Goal: Transaction & Acquisition: Purchase product/service

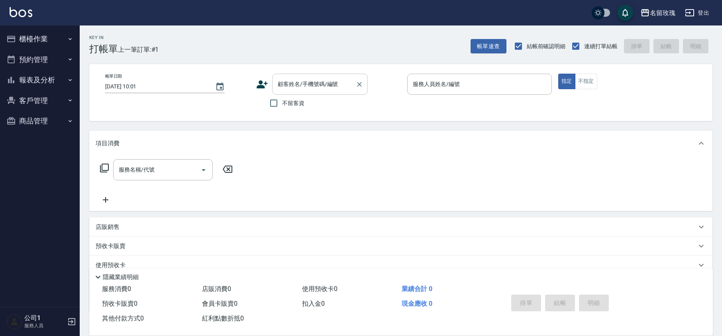
click at [311, 74] on div "顧客姓名/手機號碼/編號" at bounding box center [320, 84] width 96 height 21
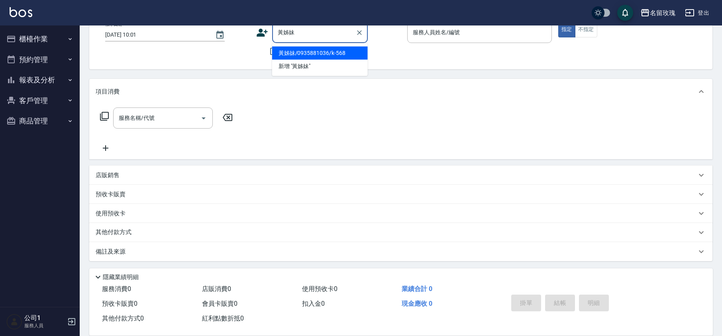
click at [302, 48] on li "黃姊妹/0935881036/k-568" at bounding box center [320, 53] width 96 height 13
type input "黃姊妹/0935881036/k-568"
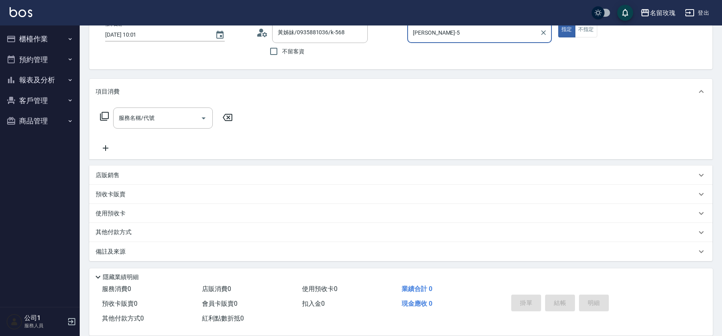
type input "[PERSON_NAME]-5"
click at [155, 114] on input "服務名稱/代號" at bounding box center [157, 118] width 80 height 14
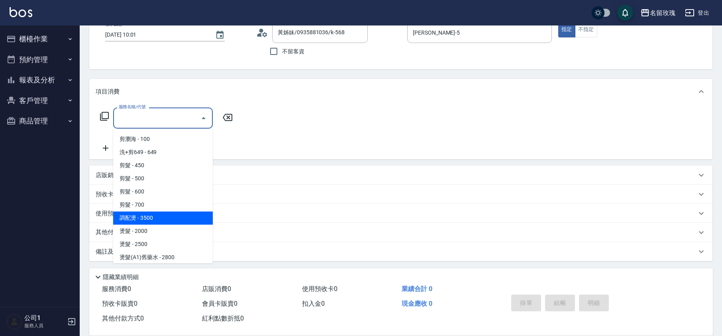
scroll to position [372, 0]
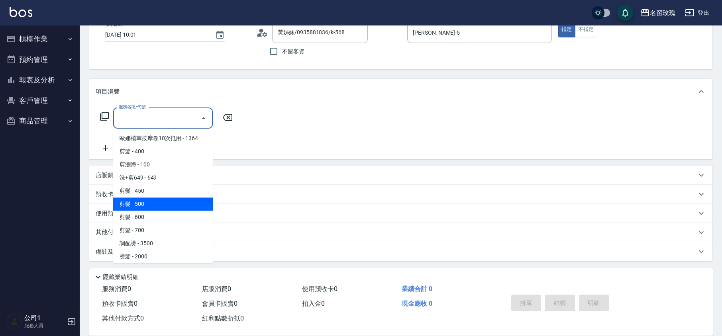
click at [166, 198] on span "剪髮 - 500" at bounding box center [163, 204] width 100 height 13
type input "剪髮(305)"
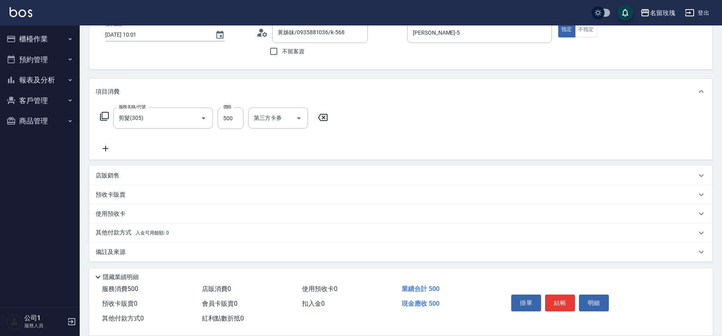
click at [214, 135] on div "服務名稱/代號 剪髮(305) 服務名稱/代號 價格 500 價格 第三方卡券 第三方卡券" at bounding box center [214, 131] width 237 height 46
type input "[DATE] 11:39"
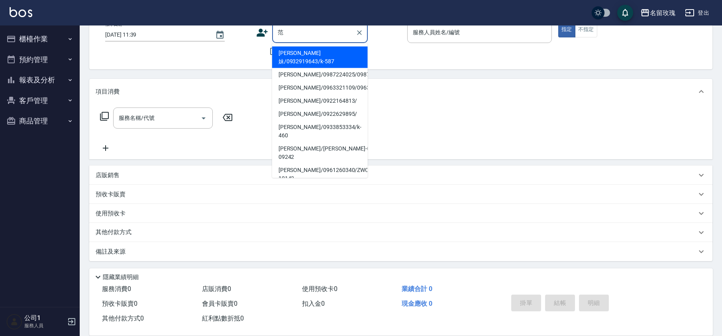
click at [315, 54] on li "[PERSON_NAME]妹/0932919643/k-587" at bounding box center [320, 58] width 96 height 22
type input "[PERSON_NAME]妹/0932919643/k-587"
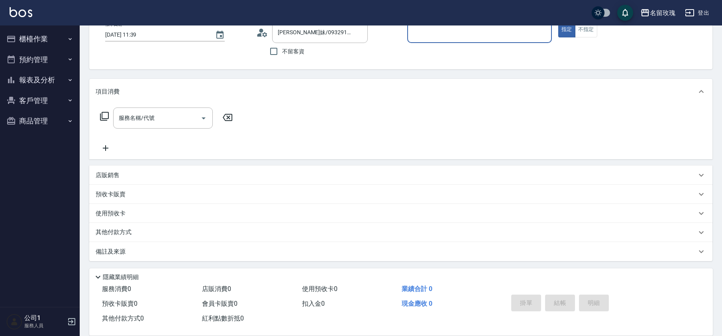
type input "[PERSON_NAME]-5"
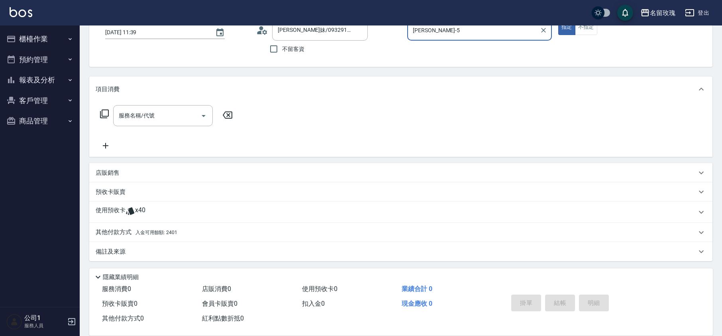
click at [154, 212] on div "使用預收卡 x40" at bounding box center [396, 212] width 601 height 12
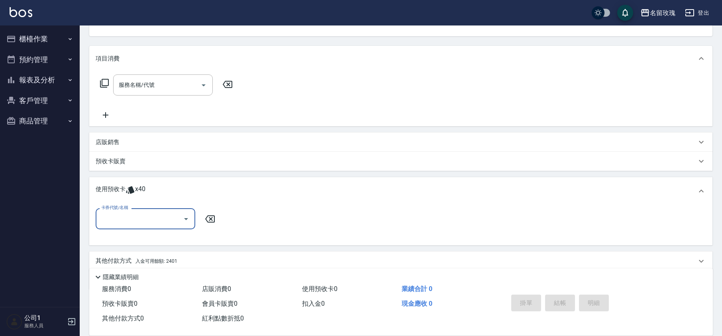
scroll to position [113, 0]
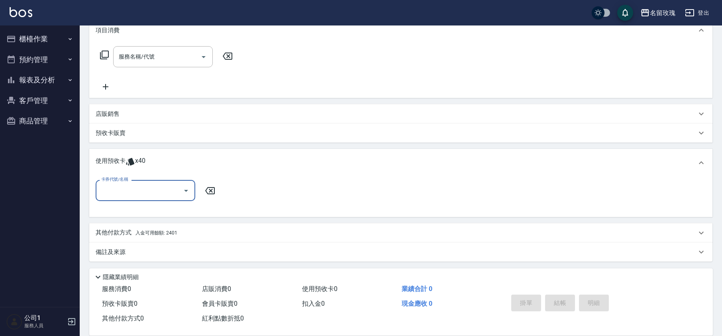
click at [185, 190] on icon "Open" at bounding box center [186, 191] width 4 height 2
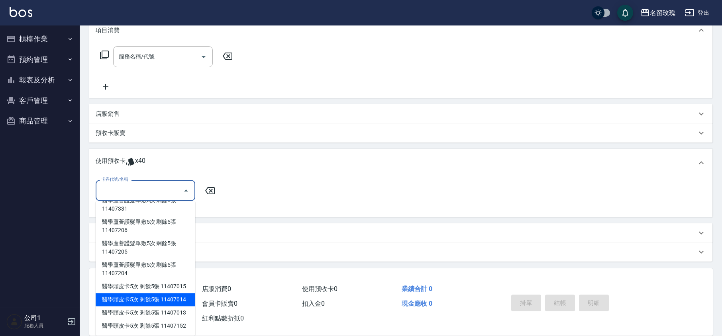
scroll to position [114, 0]
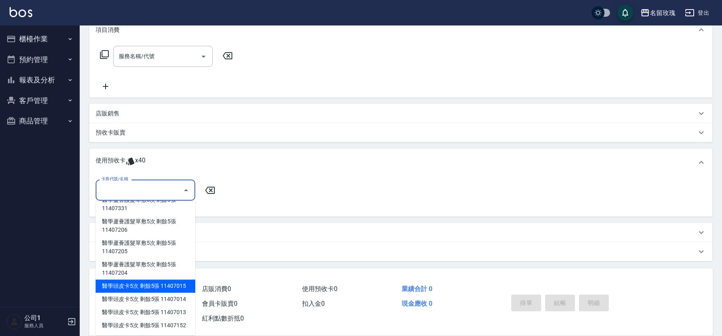
click at [177, 280] on div "醫學頭皮卡5次 剩餘5張 11407015" at bounding box center [146, 286] width 100 height 13
type input "醫學頭皮卡5次 11407015"
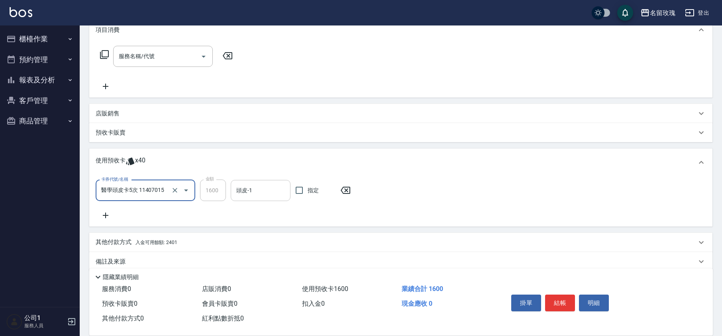
click at [243, 190] on input "頭皮-1" at bounding box center [260, 191] width 53 height 14
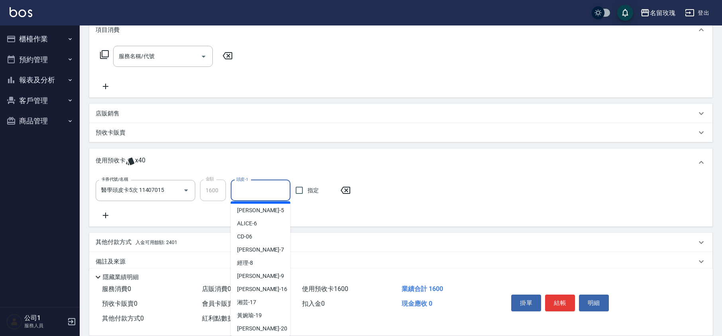
scroll to position [148, 0]
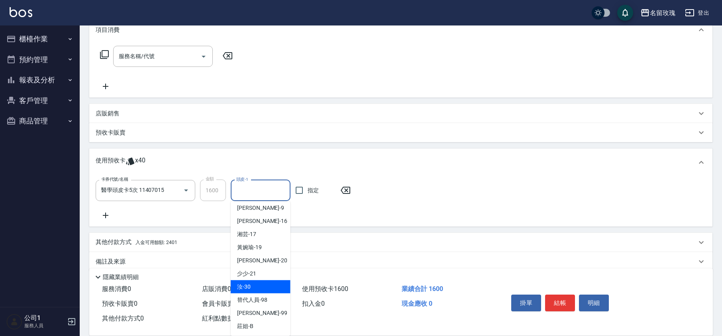
click at [249, 288] on span "汝 -30" at bounding box center [244, 287] width 14 height 8
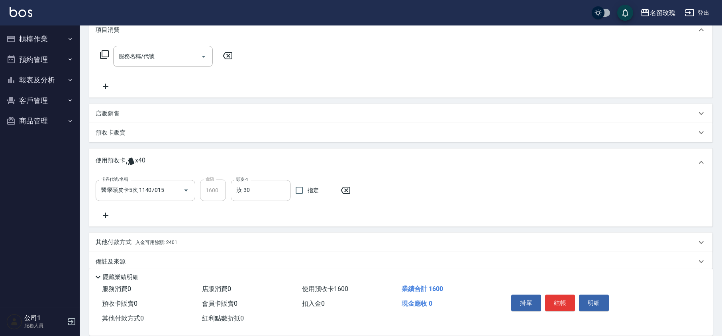
type input "汝-30"
click at [109, 215] on icon at bounding box center [106, 216] width 20 height 10
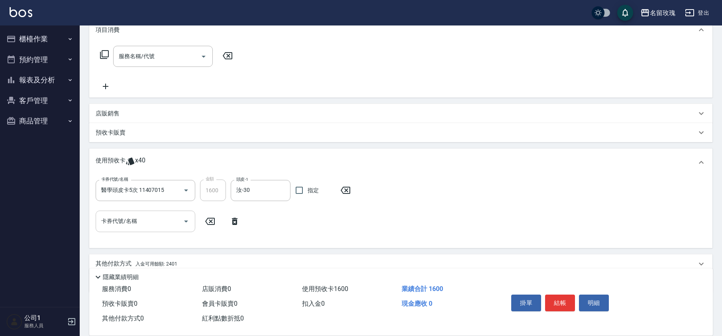
click at [188, 221] on icon "Open" at bounding box center [186, 222] width 10 height 10
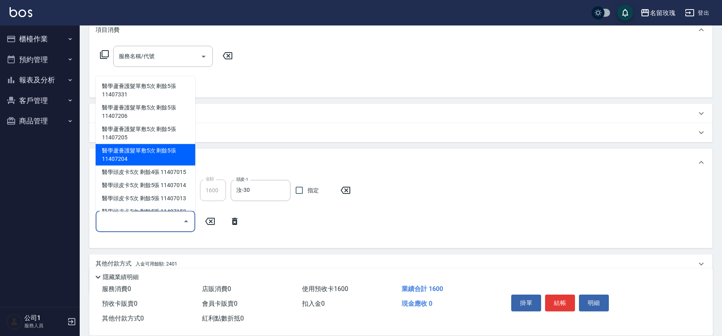
click at [142, 151] on div "醫學蘆薈護髮單敷5次 剩餘5張 11407204" at bounding box center [146, 155] width 100 height 22
type input "醫學蘆薈護髮單敷5次 11407204"
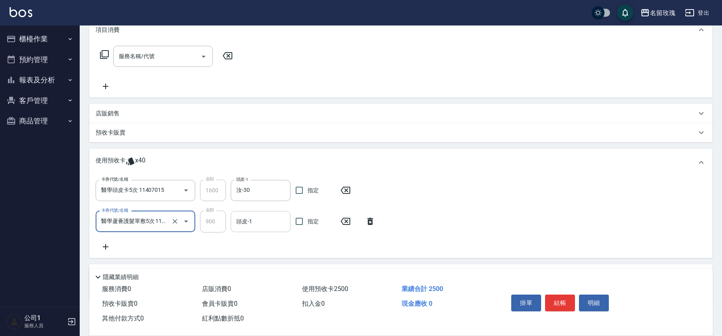
click at [250, 228] on input "頭皮-1" at bounding box center [260, 222] width 53 height 14
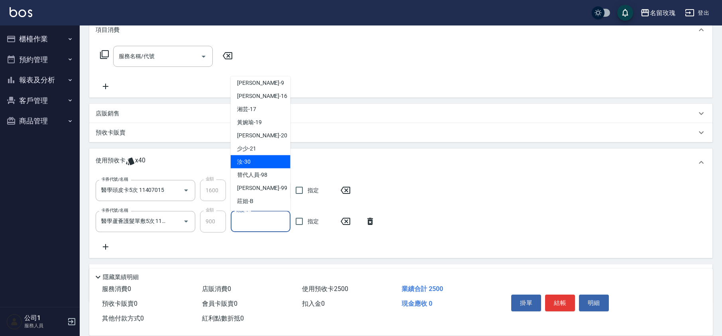
click at [249, 163] on span "汝 -30" at bounding box center [244, 162] width 14 height 8
type input "汝-30"
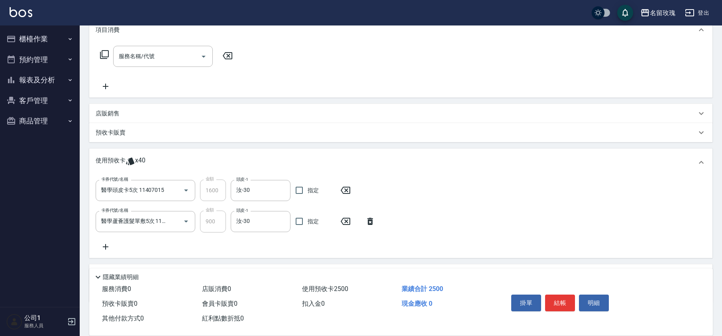
click at [257, 245] on div "卡券代號/名稱 醫學頭皮卡5次 11407015 卡券代號/名稱 金額 1600 金額 頭皮-1 汝-30 頭皮-1 指定 卡券代號/名稱 醫學蘆薈護髮單敷5…" at bounding box center [401, 216] width 610 height 72
type input "[DATE] 11:40"
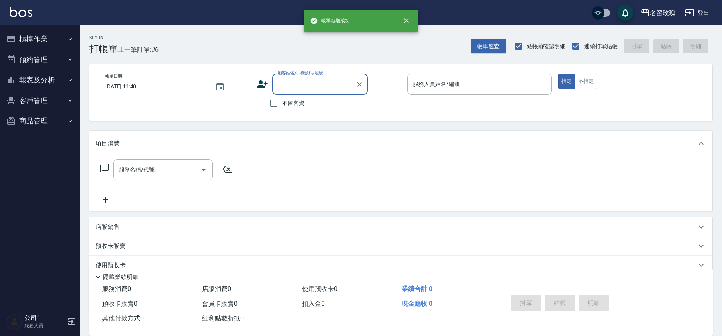
scroll to position [0, 0]
click at [33, 30] on button "櫃檯作業" at bounding box center [39, 39] width 73 height 21
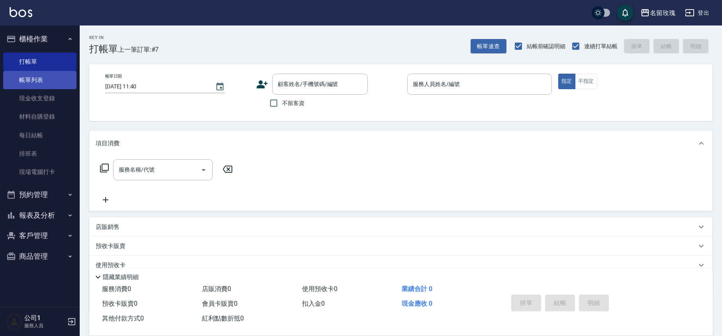
drag, startPoint x: 34, startPoint y: 78, endPoint x: 39, endPoint y: 77, distance: 4.9
click at [34, 78] on link "帳單列表" at bounding box center [39, 80] width 73 height 18
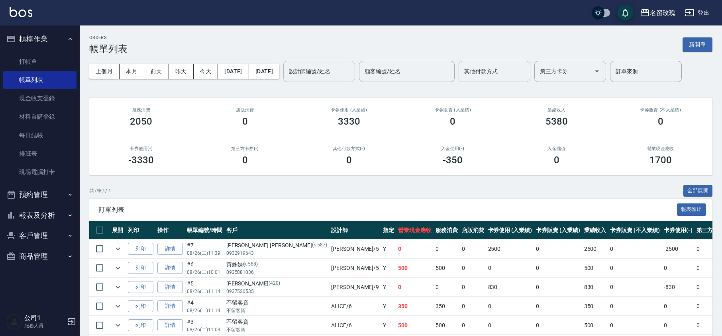
drag, startPoint x: 339, startPoint y: 65, endPoint x: 338, endPoint y: 74, distance: 9.2
click at [339, 65] on div "設計師編號/姓名 設計師編號/姓名" at bounding box center [319, 71] width 72 height 21
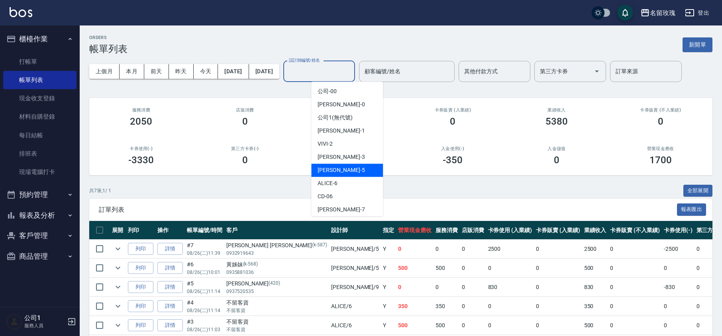
click at [343, 169] on div "[PERSON_NAME] -5" at bounding box center [347, 170] width 72 height 13
type input "[PERSON_NAME]-5"
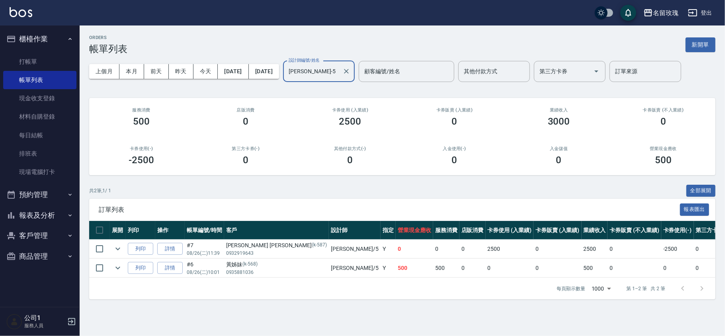
click at [316, 93] on div "ORDERS 帳單列表 新開單 上個月 本月 [DATE] [DATE] [DATE] [DATE] [DATE] 設計師編號/姓名 [PERSON_NAME…" at bounding box center [403, 167] width 646 height 284
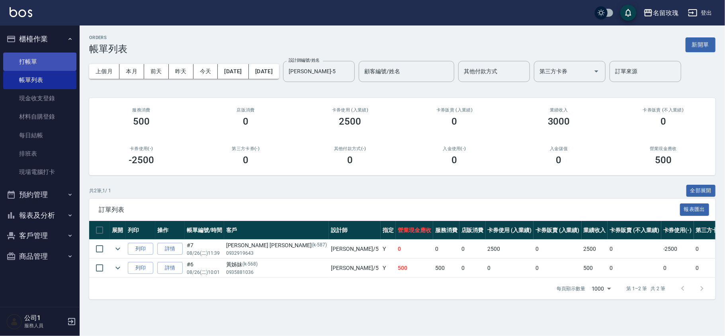
click at [32, 56] on link "打帳單" at bounding box center [39, 62] width 73 height 18
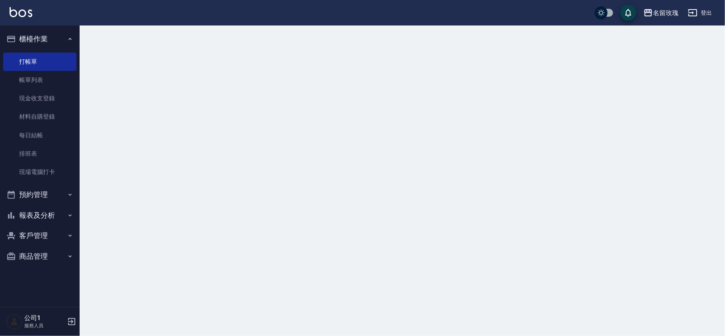
click at [35, 36] on button "櫃檯作業" at bounding box center [39, 39] width 73 height 21
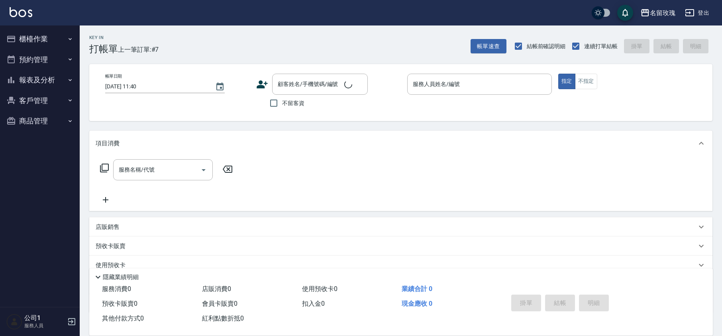
click at [44, 94] on button "客戶管理" at bounding box center [39, 100] width 73 height 21
click at [47, 74] on button "報表及分析" at bounding box center [39, 80] width 73 height 21
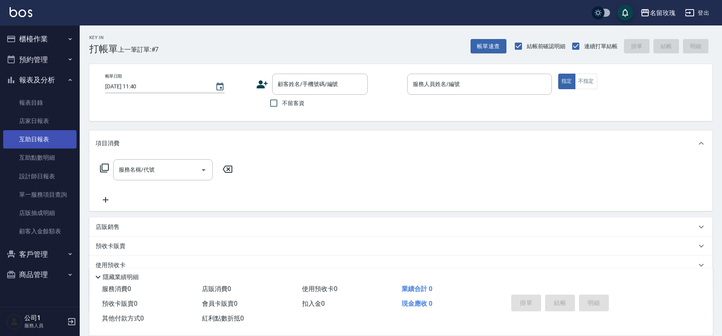
click at [53, 142] on link "互助日報表" at bounding box center [39, 139] width 73 height 18
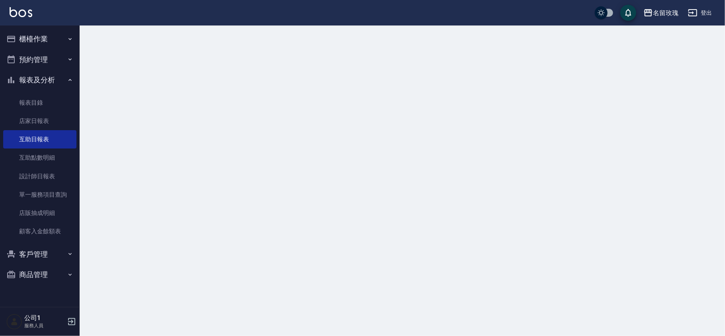
click at [309, 41] on div at bounding box center [362, 168] width 725 height 336
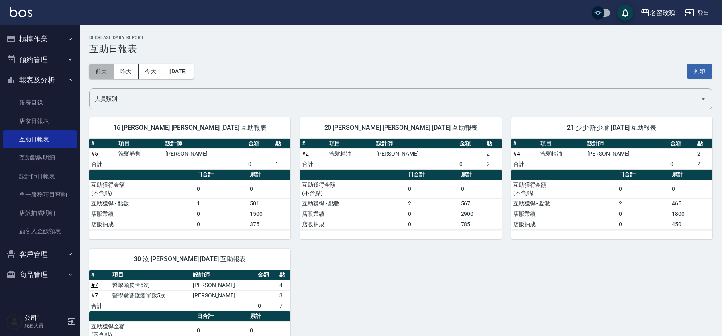
click at [102, 72] on button "前天" at bounding box center [101, 71] width 25 height 15
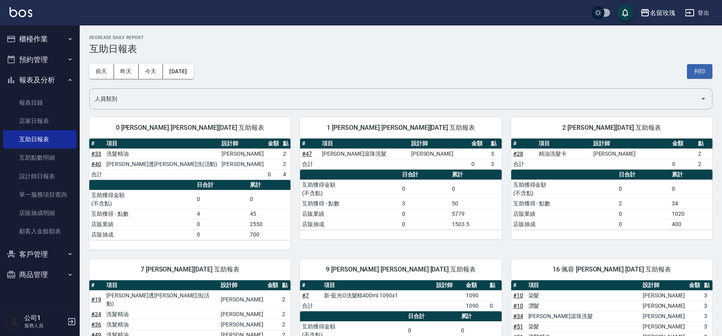
click at [352, 64] on div "[DATE] [DATE] [DATE] [DATE] 列印" at bounding box center [400, 72] width 623 height 34
click at [105, 64] on button "前天" at bounding box center [101, 71] width 25 height 15
click at [96, 72] on button "前天" at bounding box center [101, 71] width 25 height 15
click at [190, 72] on button "[DATE]" at bounding box center [178, 71] width 30 height 15
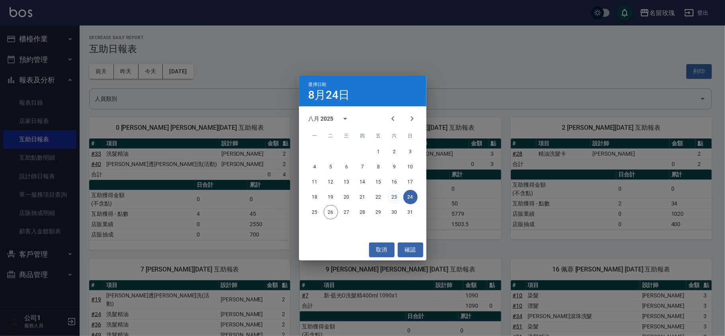
click at [391, 198] on button "23" at bounding box center [395, 197] width 14 height 14
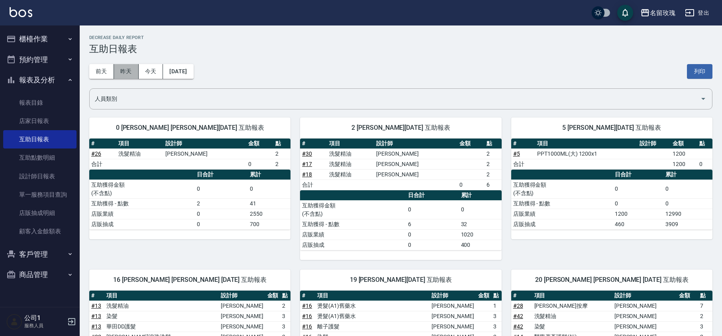
click at [132, 70] on button "昨天" at bounding box center [126, 71] width 25 height 15
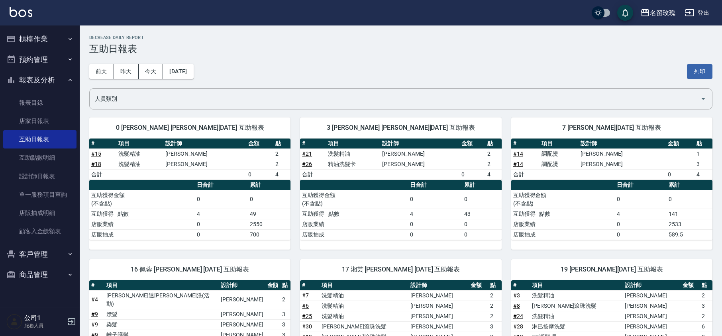
click at [265, 76] on div "[DATE] [DATE] [DATE] [DATE] 列印" at bounding box center [400, 72] width 623 height 34
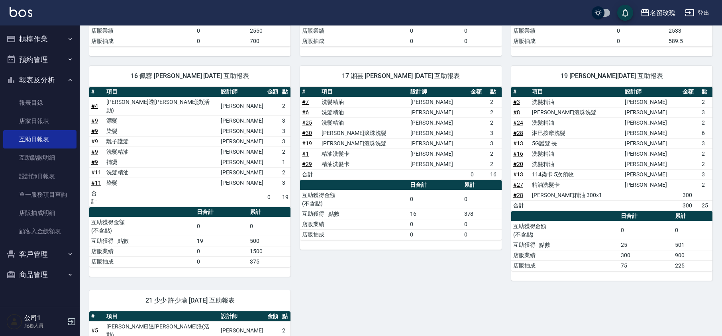
scroll to position [212, 0]
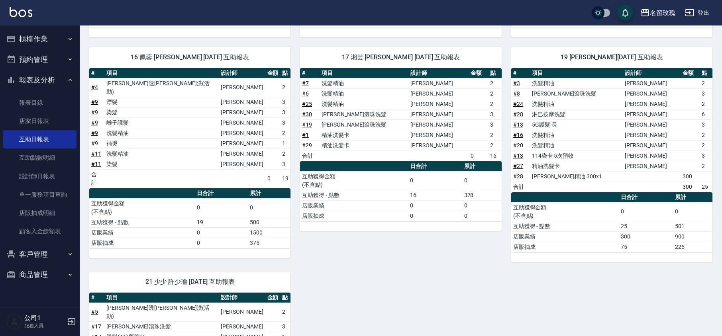
click at [364, 256] on div "17 湘芸 [PERSON_NAME] [DATE] 互助報表 # 項目 設計師 金額 點 # 7 洗髮精油 [PERSON_NAME] 2 # 6 洗髮精油…" at bounding box center [395, 149] width 211 height 225
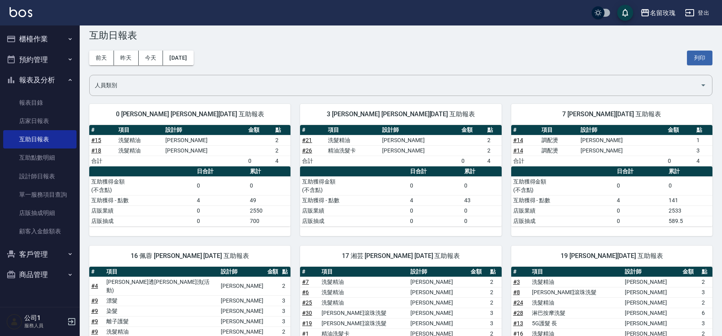
scroll to position [0, 0]
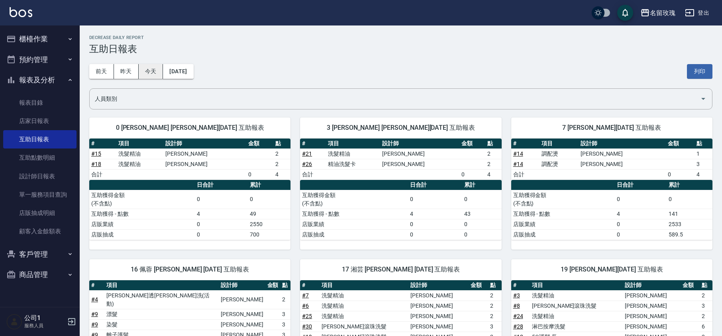
click at [152, 69] on button "今天" at bounding box center [151, 71] width 25 height 15
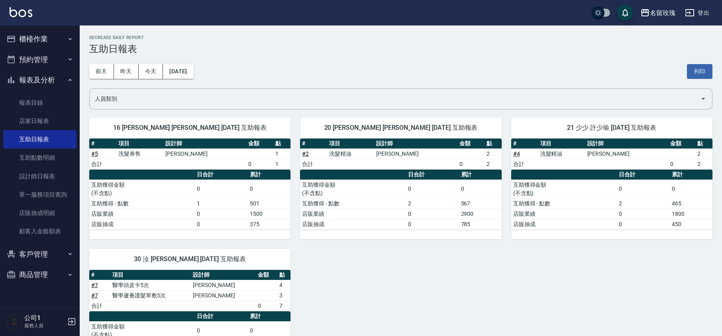
click at [302, 63] on div "[DATE] [DATE] [DATE] [DATE] 列印" at bounding box center [400, 72] width 623 height 34
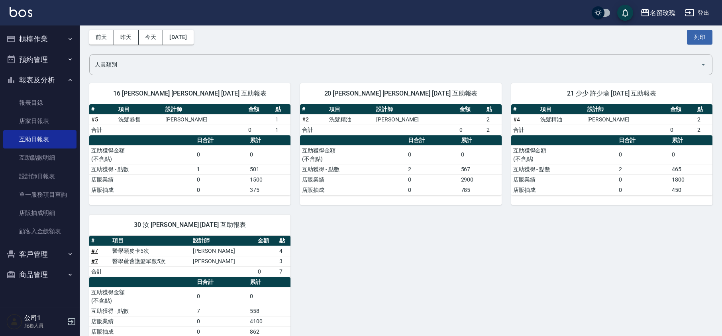
scroll to position [53, 0]
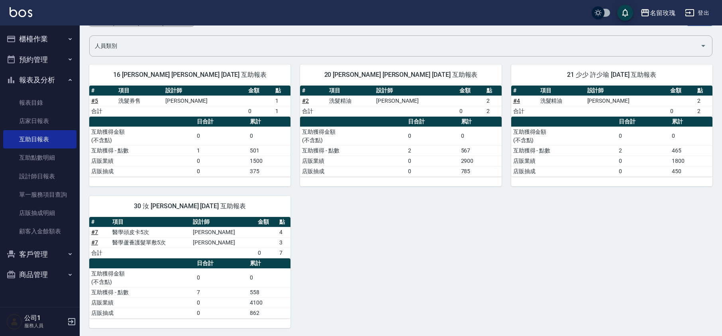
drag, startPoint x: 62, startPoint y: 84, endPoint x: 60, endPoint y: 80, distance: 4.3
click at [62, 84] on button "報表及分析" at bounding box center [39, 80] width 73 height 21
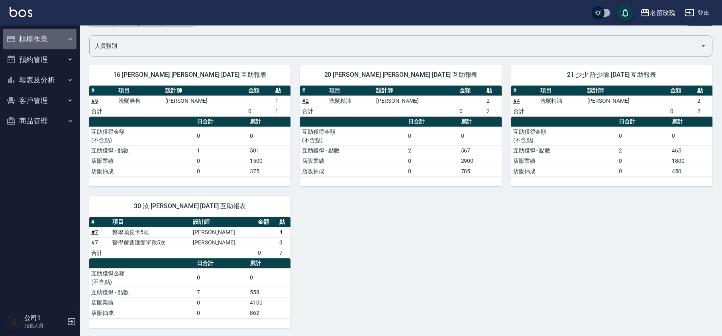
click at [32, 35] on button "櫃檯作業" at bounding box center [39, 39] width 73 height 21
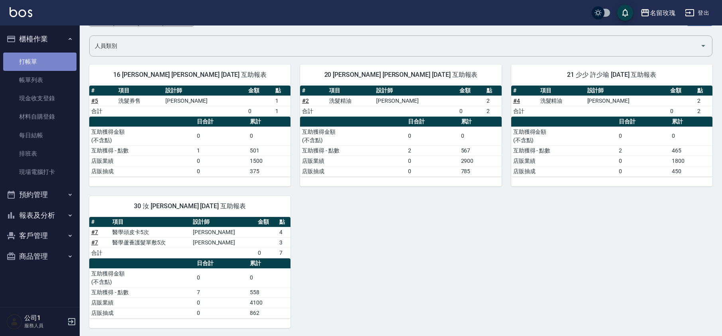
click at [23, 69] on link "打帳單" at bounding box center [39, 62] width 73 height 18
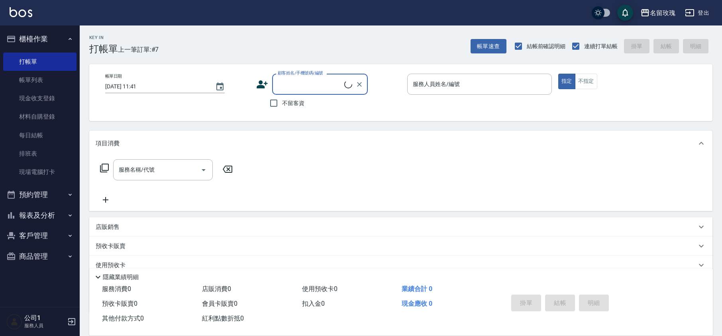
click at [51, 34] on button "櫃檯作業" at bounding box center [39, 39] width 73 height 21
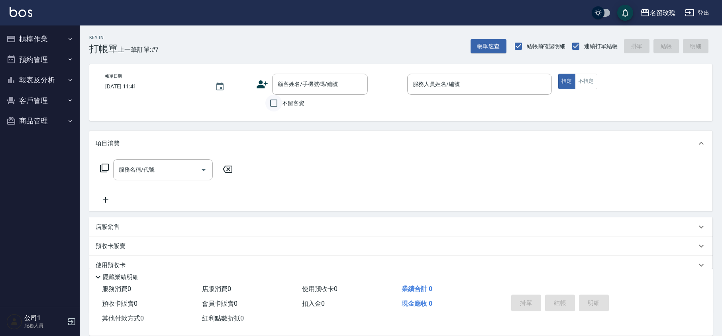
click at [276, 100] on input "不留客資" at bounding box center [273, 103] width 17 height 17
click at [292, 99] on span "不留客資" at bounding box center [293, 103] width 22 height 8
click at [282, 99] on input "不留客資" at bounding box center [273, 103] width 17 height 17
checkbox input "false"
click at [295, 92] on div "顧客姓名/手機號碼/編號" at bounding box center [320, 84] width 96 height 21
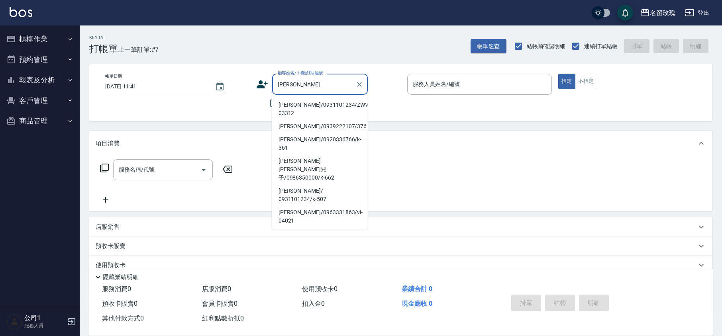
click at [284, 111] on li "[PERSON_NAME]/0931101234/ZWVI-03312" at bounding box center [320, 109] width 96 height 22
type input "[PERSON_NAME]/0931101234/ZWVI-03312"
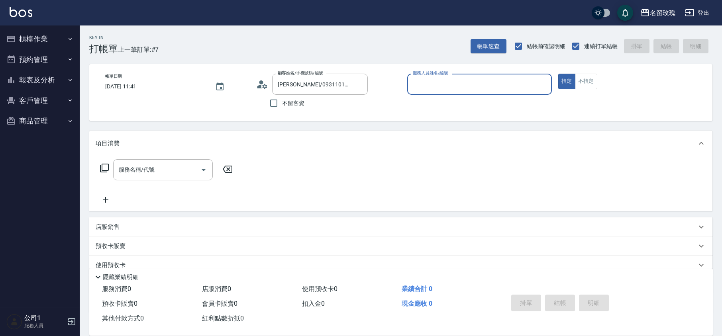
type input "VIVI-2"
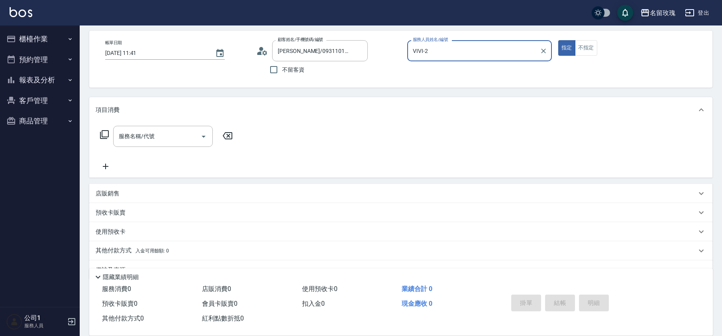
scroll to position [52, 0]
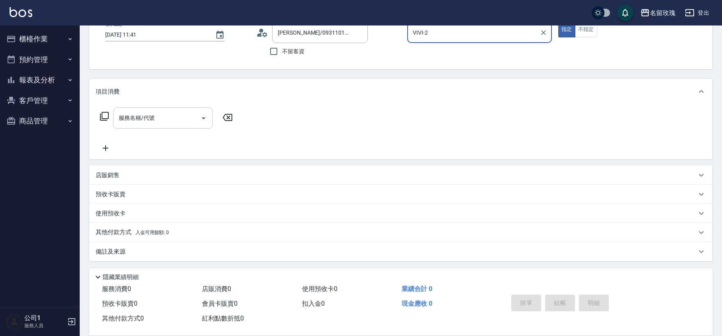
click at [142, 124] on input "服務名稱/代號" at bounding box center [157, 118] width 80 height 14
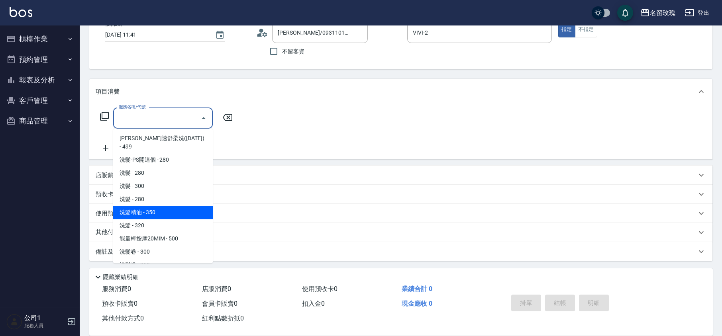
click at [156, 206] on span "洗髮精油 - 350" at bounding box center [163, 212] width 100 height 13
type input "洗髮精油(206)"
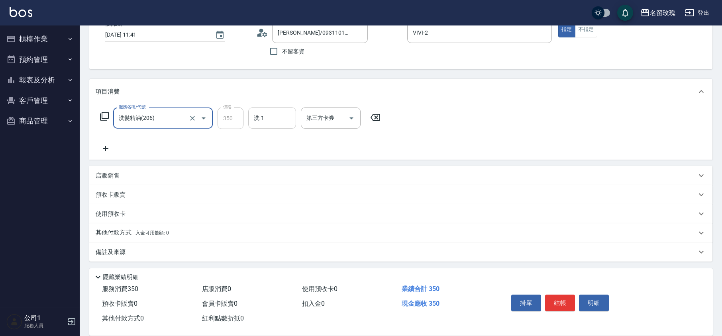
click at [258, 127] on div "洗-1" at bounding box center [272, 118] width 48 height 21
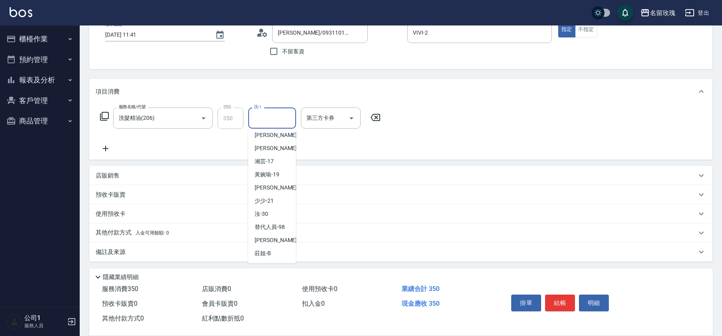
scroll to position [157, 0]
click at [268, 159] on span "湘芸 -17" at bounding box center [264, 161] width 19 height 8
type input "湘芸-17"
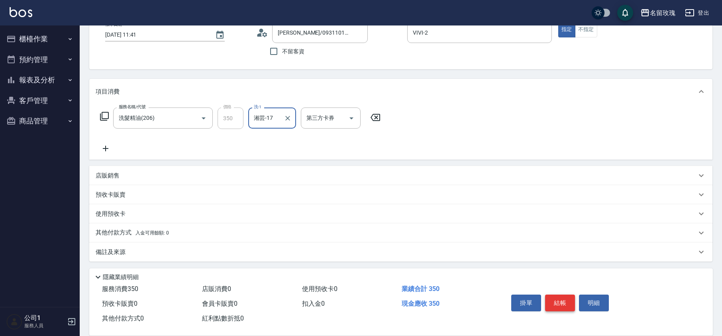
click at [566, 300] on button "結帳" at bounding box center [560, 303] width 30 height 17
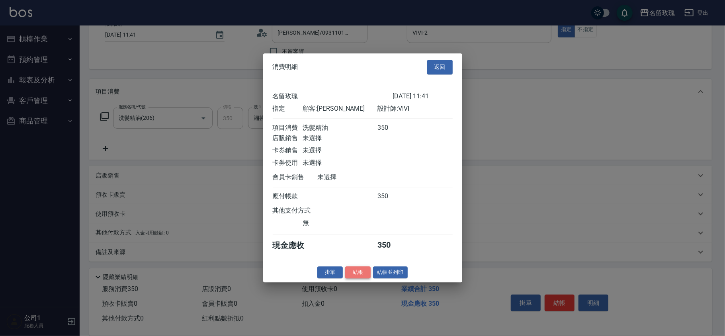
click at [353, 279] on button "結帳" at bounding box center [357, 272] width 25 height 12
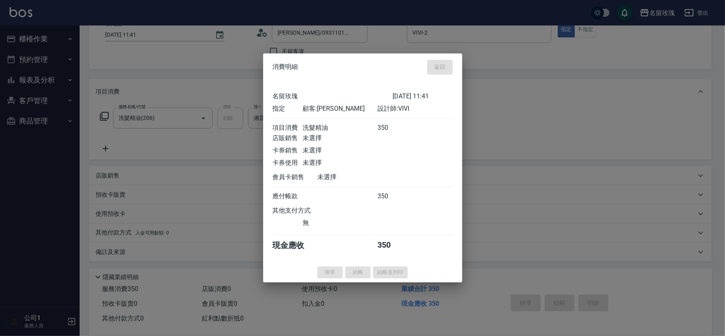
type input "[DATE] 11:46"
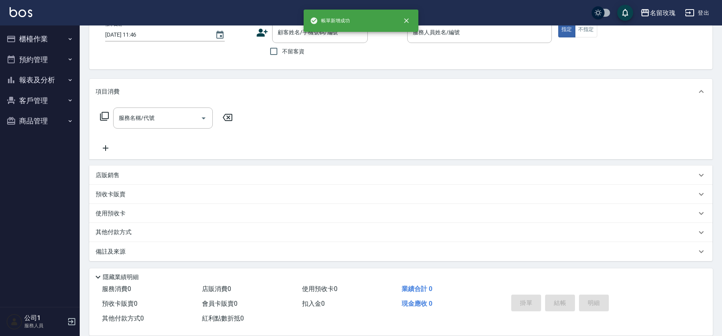
scroll to position [0, 0]
click at [37, 41] on button "櫃檯作業" at bounding box center [39, 39] width 73 height 21
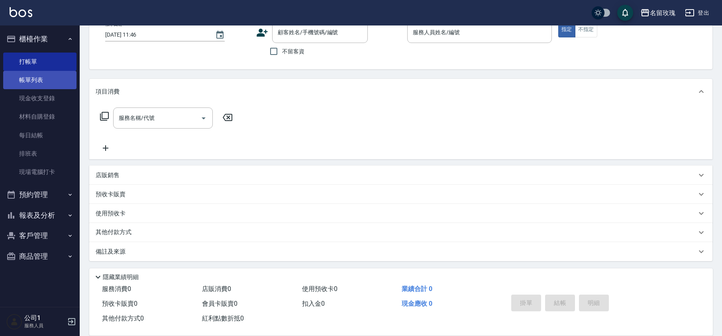
click at [43, 84] on link "帳單列表" at bounding box center [39, 80] width 73 height 18
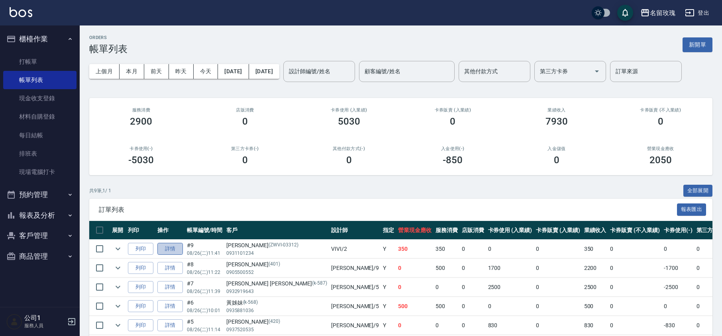
click at [163, 249] on link "詳情" at bounding box center [169, 249] width 25 height 12
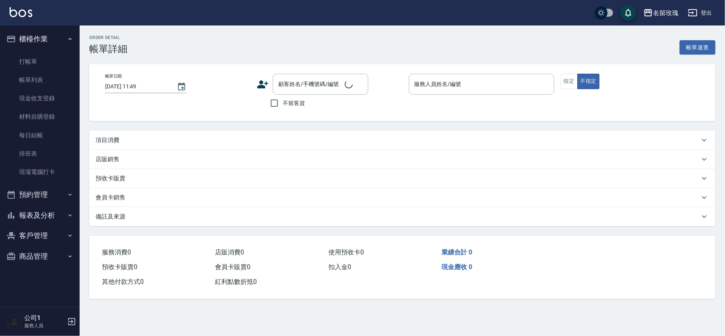
type input "[DATE] 11:41"
type input "VIVI-2"
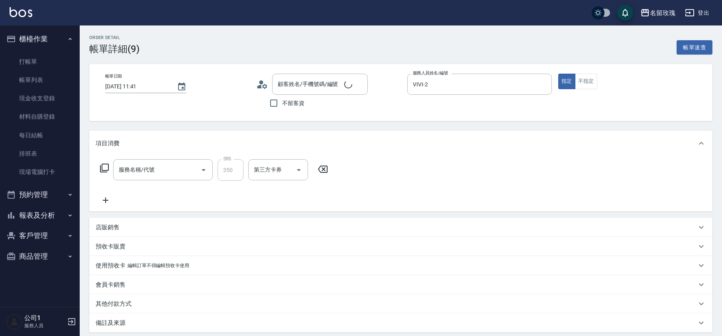
type input "[PERSON_NAME]/0931101234/ZWVI-03312"
type input "洗髮精油(206)"
click at [142, 227] on div "店販銷售" at bounding box center [396, 227] width 601 height 8
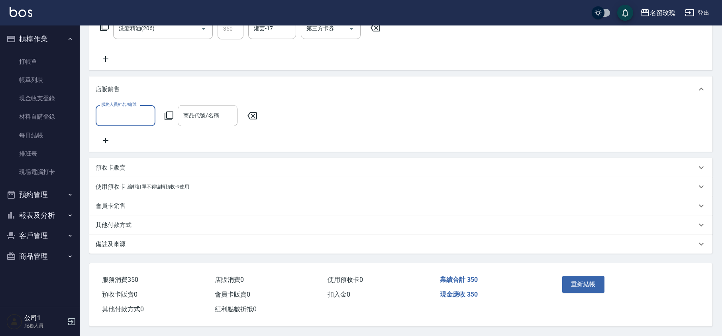
scroll to position [151, 0]
click at [188, 105] on div "商品代號/名稱 商品代號/名稱" at bounding box center [208, 115] width 60 height 21
click at [264, 105] on div "服務人員姓名/編號 服務人員姓名/編號 商品代號/名稱 商品代號/名稱" at bounding box center [401, 125] width 610 height 40
click at [200, 105] on div "商品代號/名稱" at bounding box center [208, 115] width 60 height 21
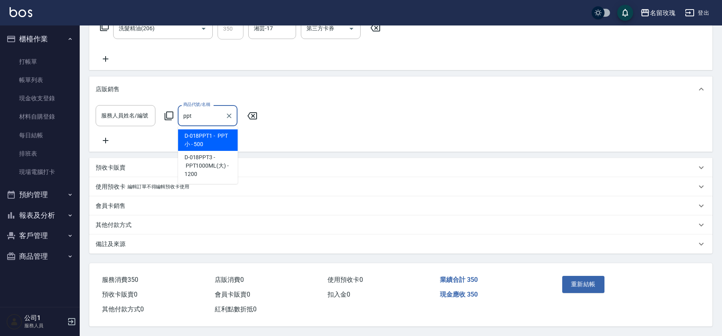
click at [209, 131] on span "D-018PPT1 - PPT 小 - 500" at bounding box center [208, 140] width 60 height 22
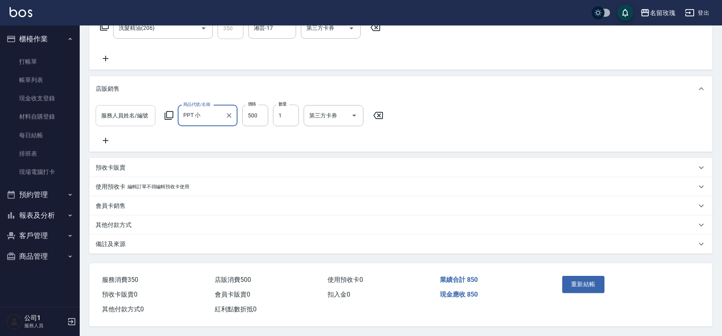
type input "PPT 小"
click at [123, 109] on input "服務人員姓名/編號" at bounding box center [125, 116] width 53 height 14
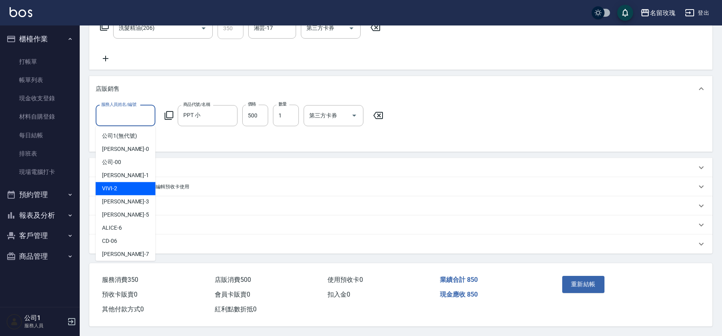
click at [125, 182] on div "VIVI -2" at bounding box center [126, 188] width 60 height 13
type input "VIVI-2"
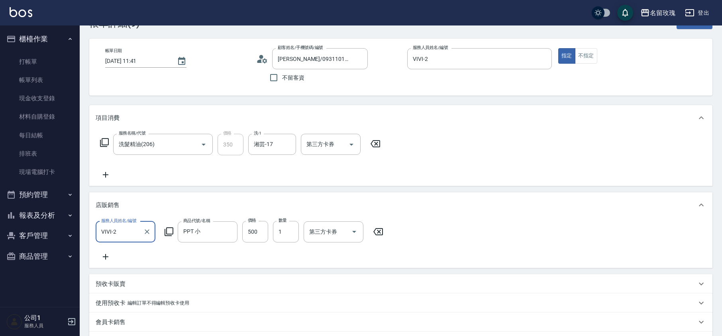
scroll to position [152, 0]
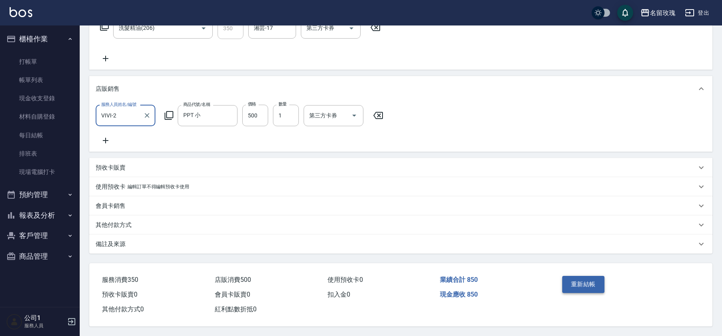
click at [580, 284] on button "重新結帳" at bounding box center [583, 284] width 42 height 17
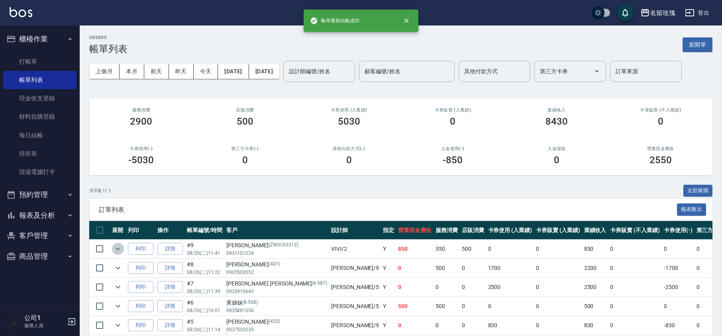
click at [120, 248] on icon "expand row" at bounding box center [118, 249] width 10 height 10
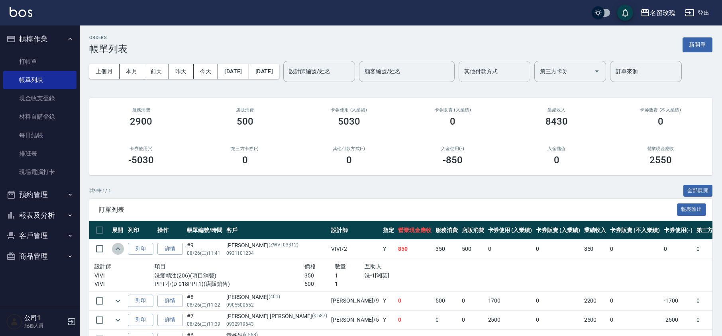
click at [120, 248] on icon "expand row" at bounding box center [118, 249] width 10 height 10
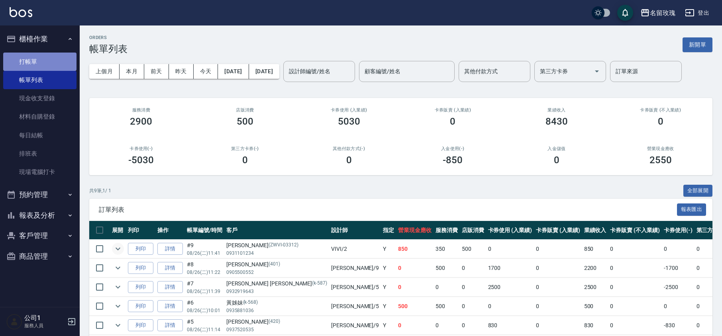
click at [40, 66] on link "打帳單" at bounding box center [39, 62] width 73 height 18
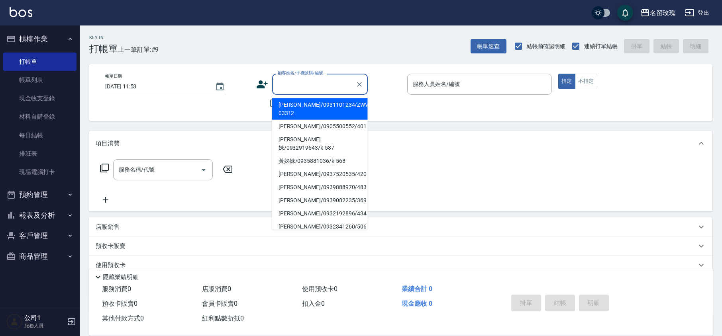
click at [291, 83] on input "顧客姓名/手機號碼/編號" at bounding box center [314, 84] width 76 height 14
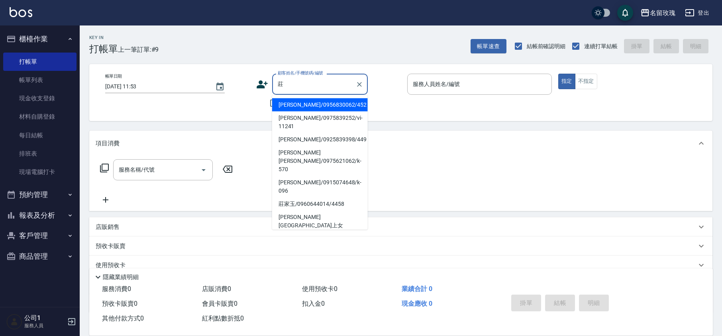
click at [310, 117] on li "[PERSON_NAME]/0975839252/vi-11241" at bounding box center [320, 123] width 96 height 22
type input "[PERSON_NAME]/0975839252/vi-11241"
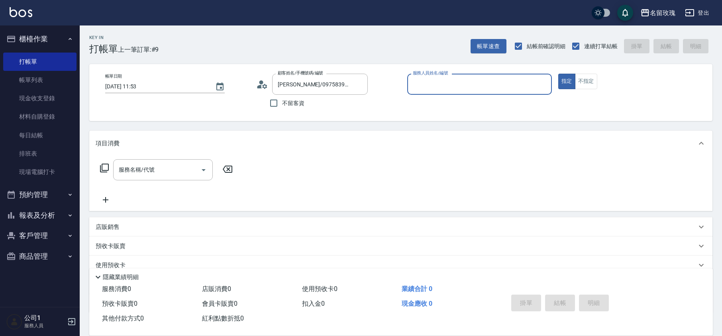
type input "VIVI-2"
click at [262, 84] on icon at bounding box center [262, 84] width 12 height 12
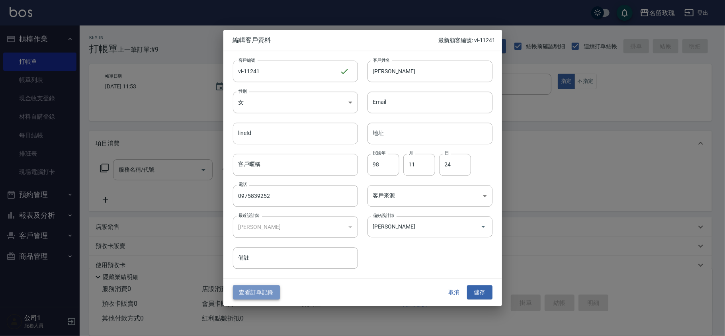
click at [253, 294] on button "查看訂單記錄" at bounding box center [256, 292] width 47 height 15
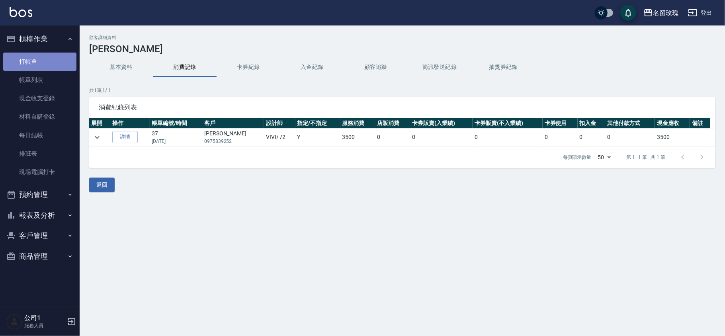
click at [47, 60] on link "打帳單" at bounding box center [39, 62] width 73 height 18
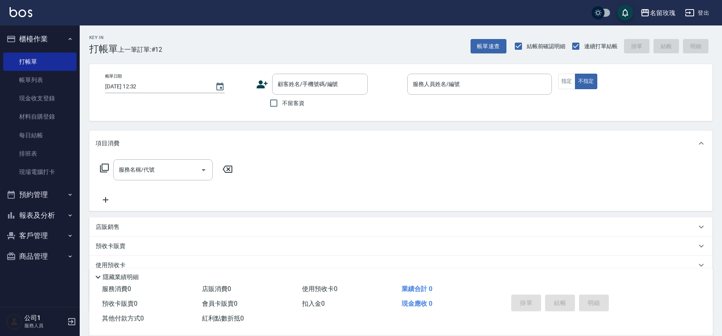
click at [150, 227] on div "店販銷售" at bounding box center [396, 227] width 601 height 8
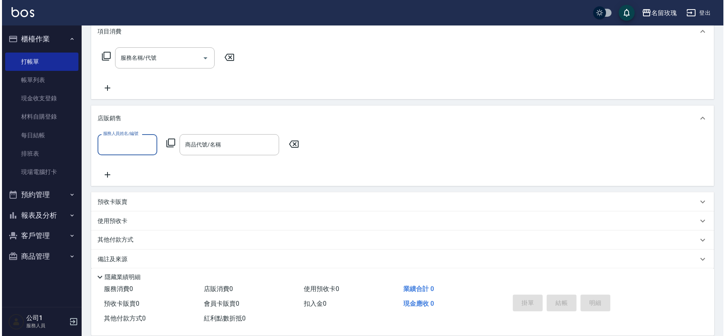
scroll to position [119, 0]
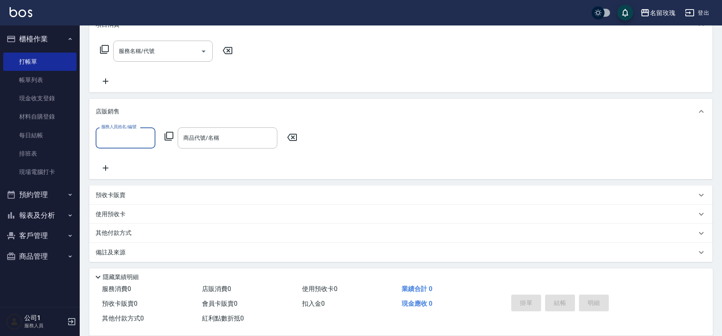
click at [166, 134] on icon at bounding box center [169, 136] width 10 height 10
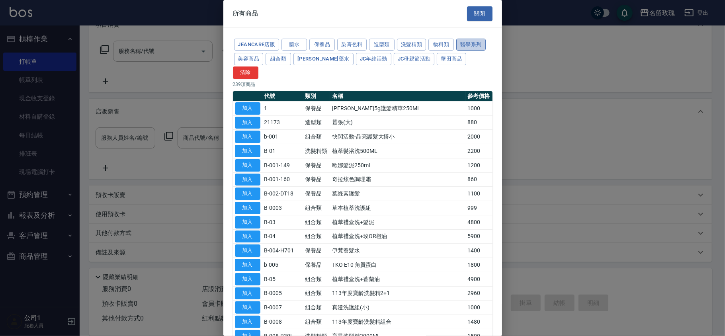
click at [465, 45] on button "醫學系列" at bounding box center [470, 45] width 29 height 12
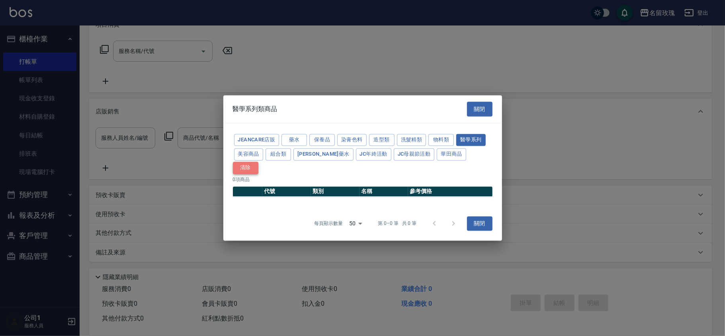
click at [258, 164] on button "清除" at bounding box center [245, 168] width 25 height 12
type input "10000000"
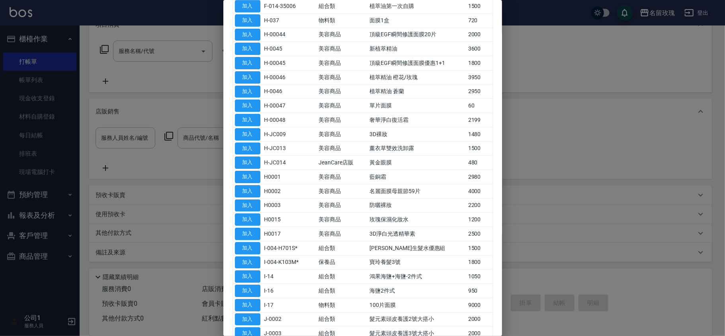
scroll to position [1752, 0]
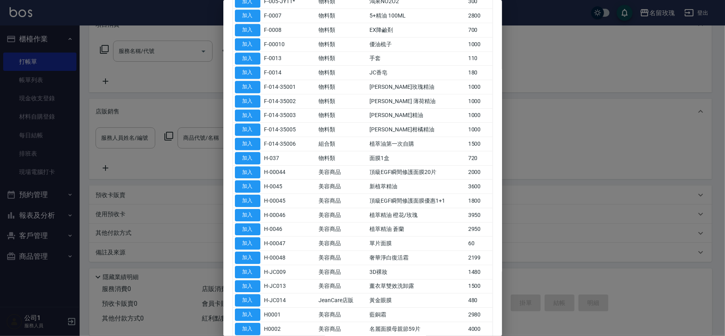
click at [669, 133] on div at bounding box center [362, 168] width 725 height 336
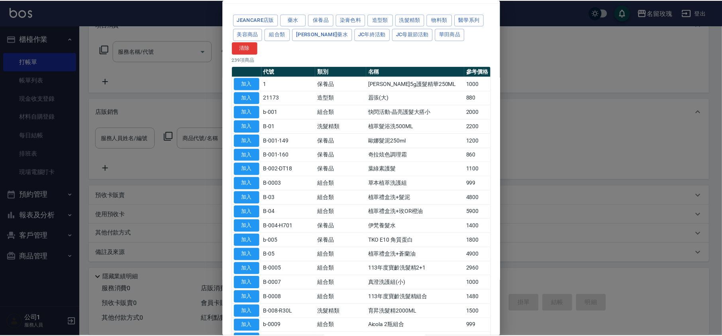
scroll to position [0, 0]
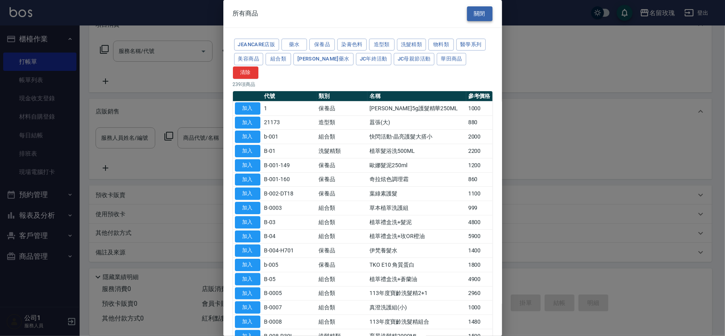
click at [478, 15] on button "關閉" at bounding box center [479, 13] width 25 height 15
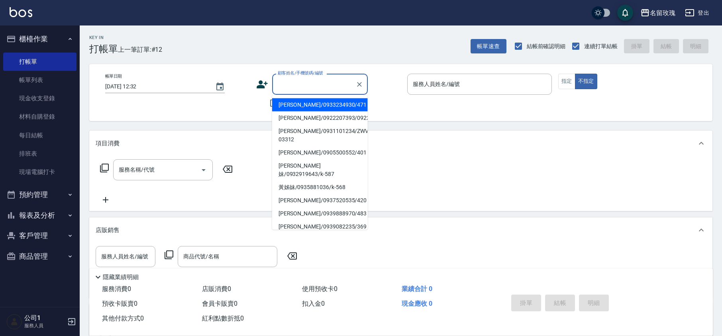
click at [286, 87] on input "顧客姓名/手機號碼/編號" at bounding box center [314, 84] width 76 height 14
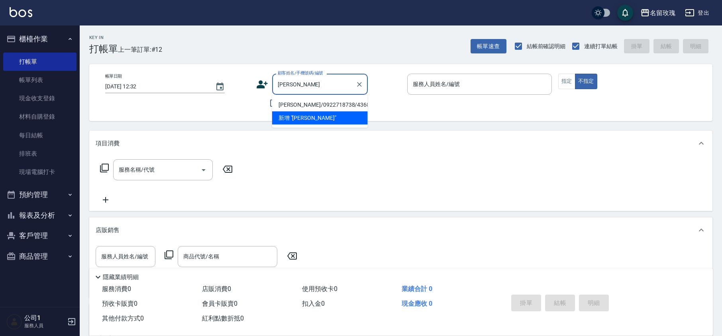
click at [289, 104] on li "[PERSON_NAME]/0922718738/4368" at bounding box center [320, 104] width 96 height 13
type input "[PERSON_NAME]/0922718738/4368"
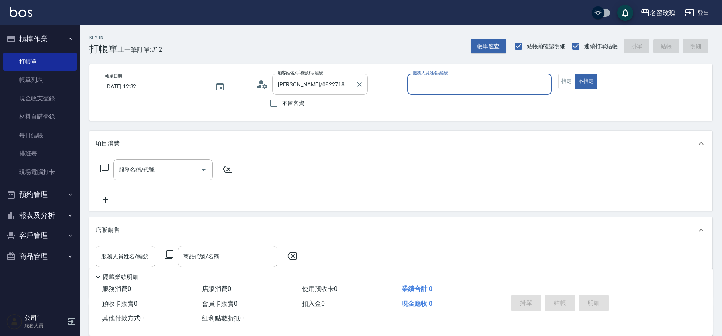
type input "公司1(無代號)"
click at [267, 85] on icon at bounding box center [262, 84] width 12 height 12
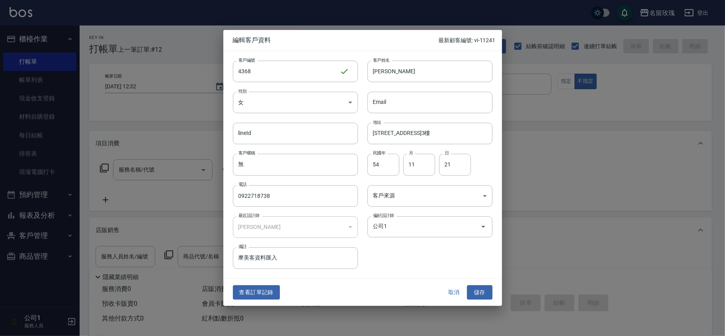
click at [449, 296] on button "取消" at bounding box center [454, 292] width 25 height 15
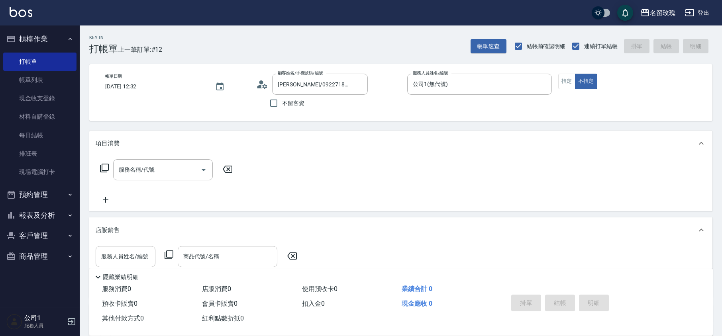
click at [175, 252] on div "服務人員姓名/編號 服務人員姓名/編號 商品代號/名稱 商品代號/名稱" at bounding box center [199, 256] width 206 height 21
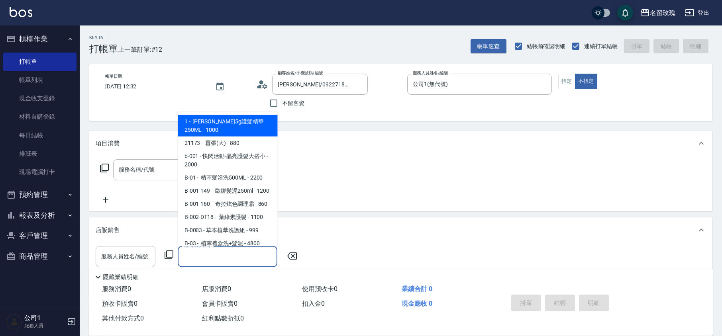
click at [191, 252] on div "商品代號/名稱 商品代號/名稱" at bounding box center [228, 256] width 100 height 21
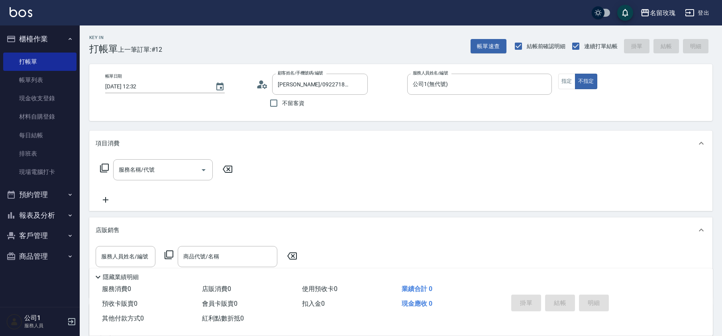
click at [163, 257] on div "服務人員姓名/編號 服務人員姓名/編號 商品代號/名稱 商品代號/名稱" at bounding box center [199, 256] width 206 height 21
click at [172, 251] on icon at bounding box center [168, 255] width 9 height 9
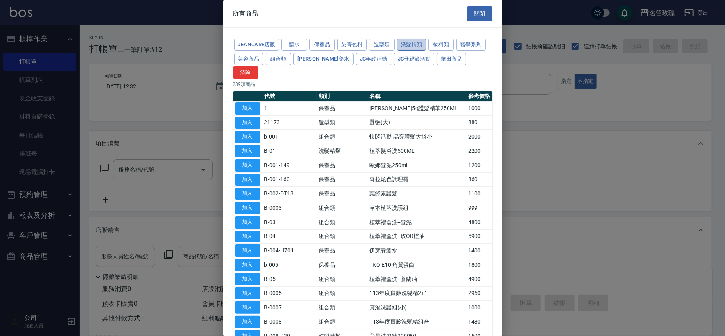
click at [411, 45] on button "洗髮精類" at bounding box center [411, 45] width 29 height 12
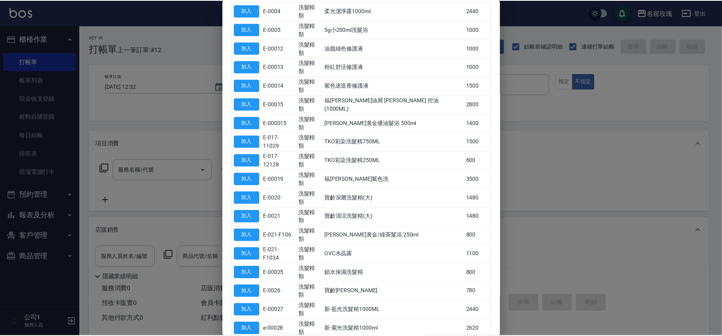
scroll to position [315, 0]
